Goal: Transaction & Acquisition: Purchase product/service

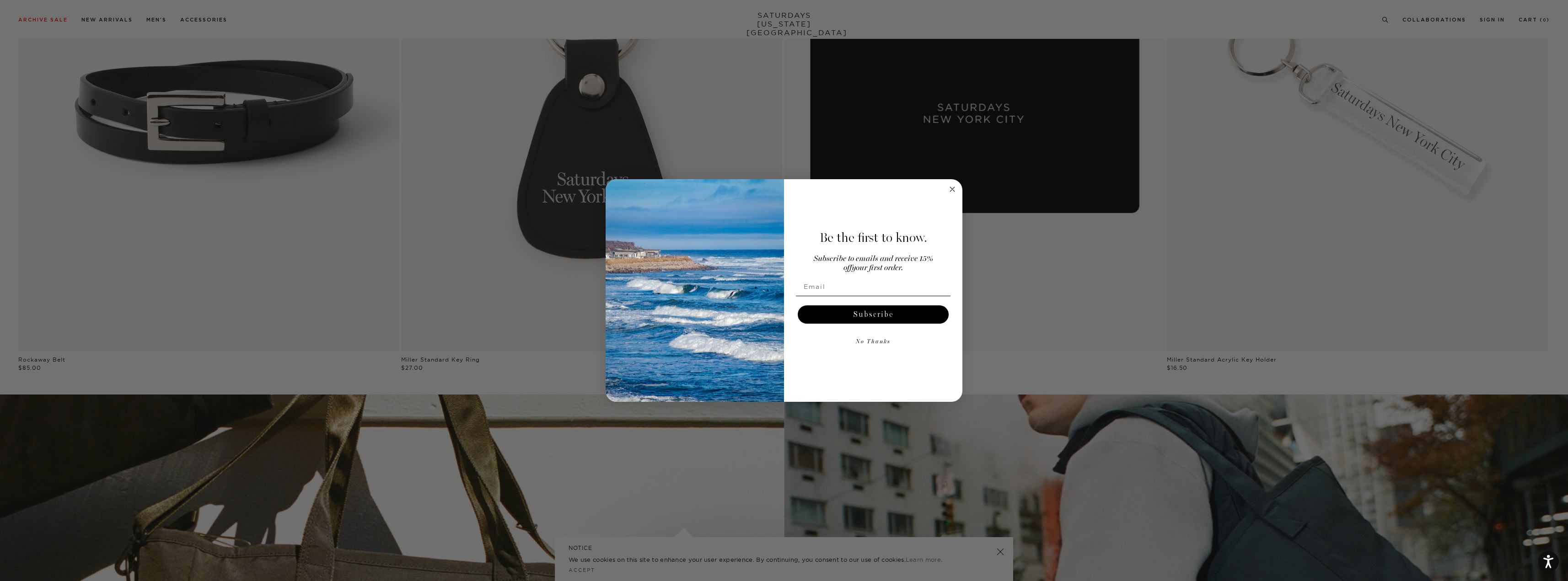
scroll to position [2287, 0]
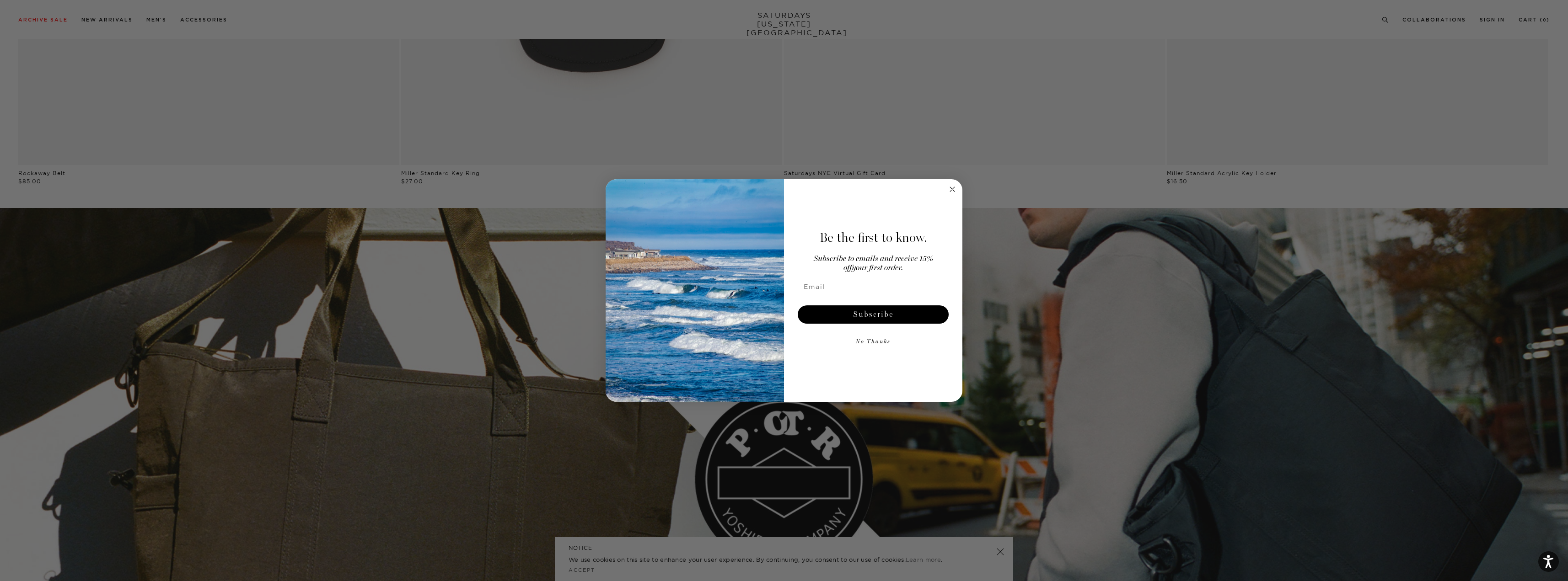
click at [949, 186] on circle "Close dialog" at bounding box center [951, 188] width 10 height 10
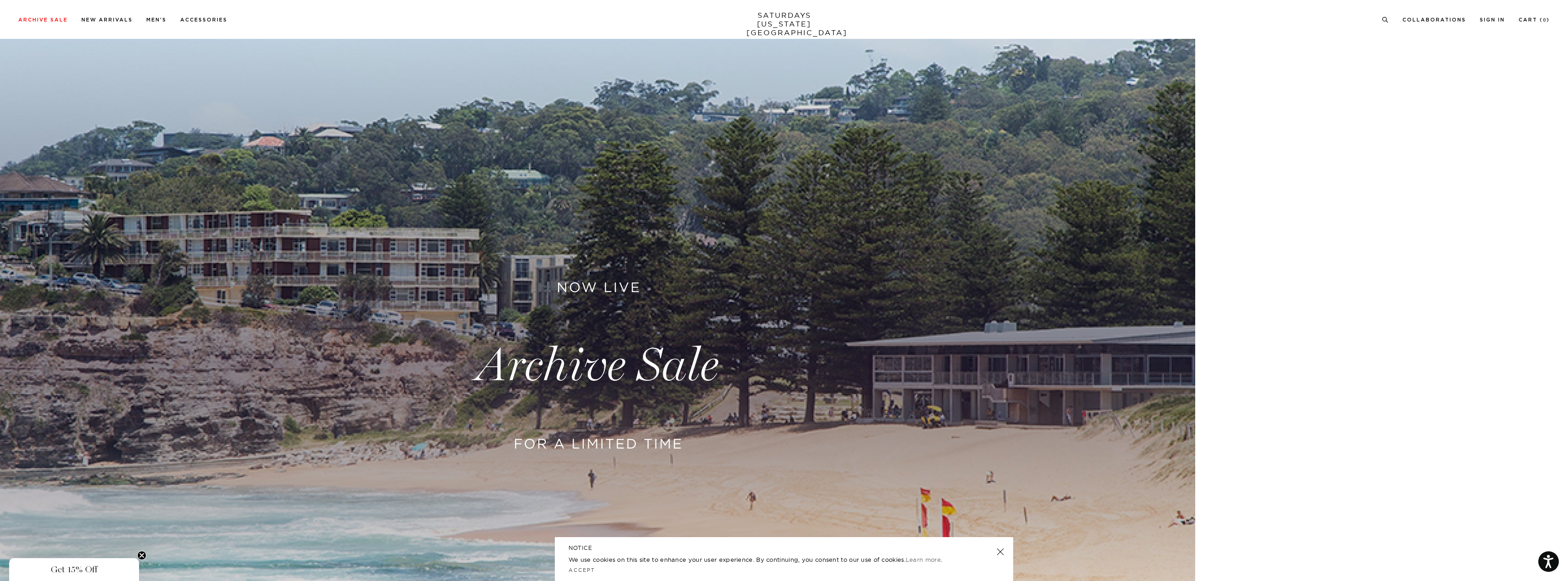
scroll to position [0, 0]
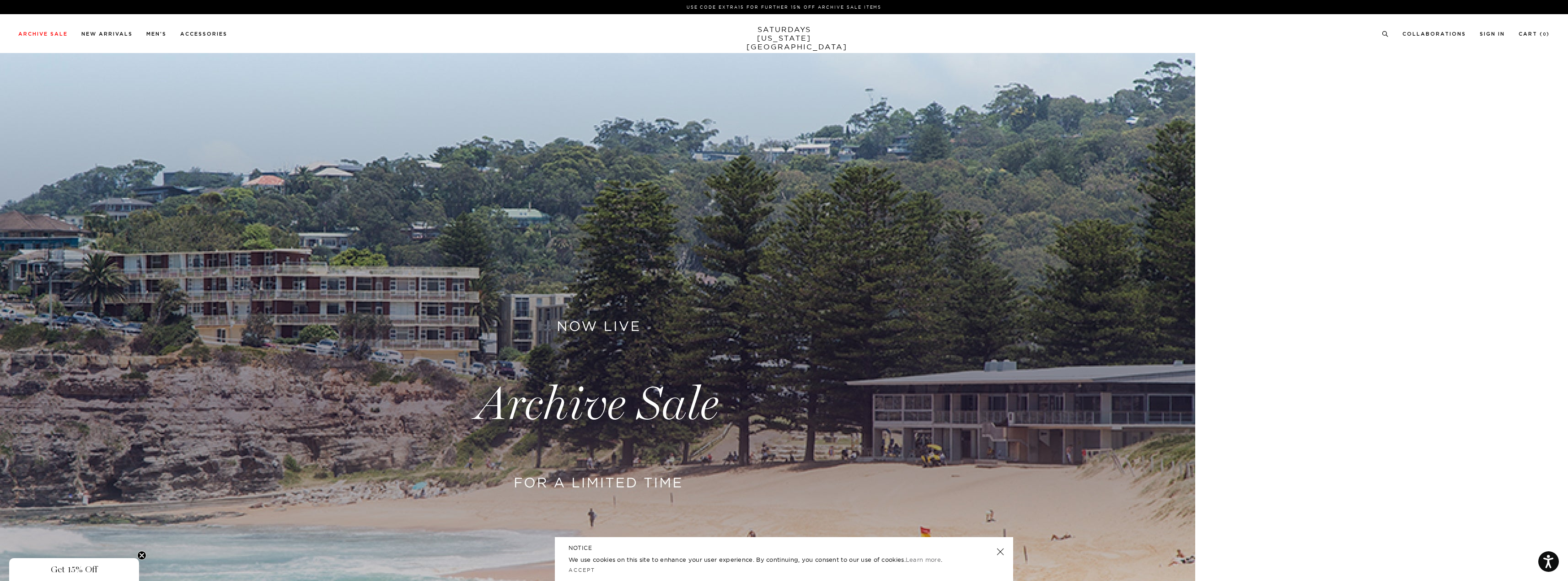
click at [1460, 291] on link at bounding box center [784, 405] width 1568 height 732
